Goal: Task Accomplishment & Management: Manage account settings

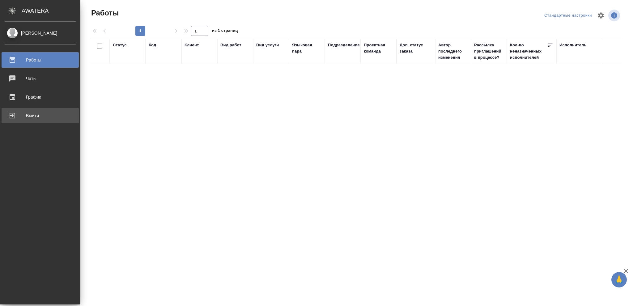
click at [32, 117] on div "Выйти" at bounding box center [40, 115] width 71 height 9
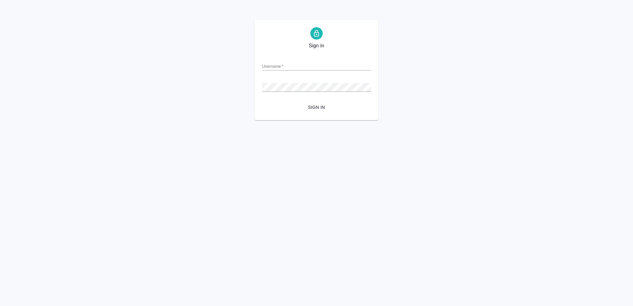
click at [270, 66] on input "Username   *" at bounding box center [316, 66] width 109 height 9
type input "o.vasileva@awatera.com"
click at [319, 106] on span "Sign in" at bounding box center [316, 108] width 99 height 8
